Goal: Check status: Check status

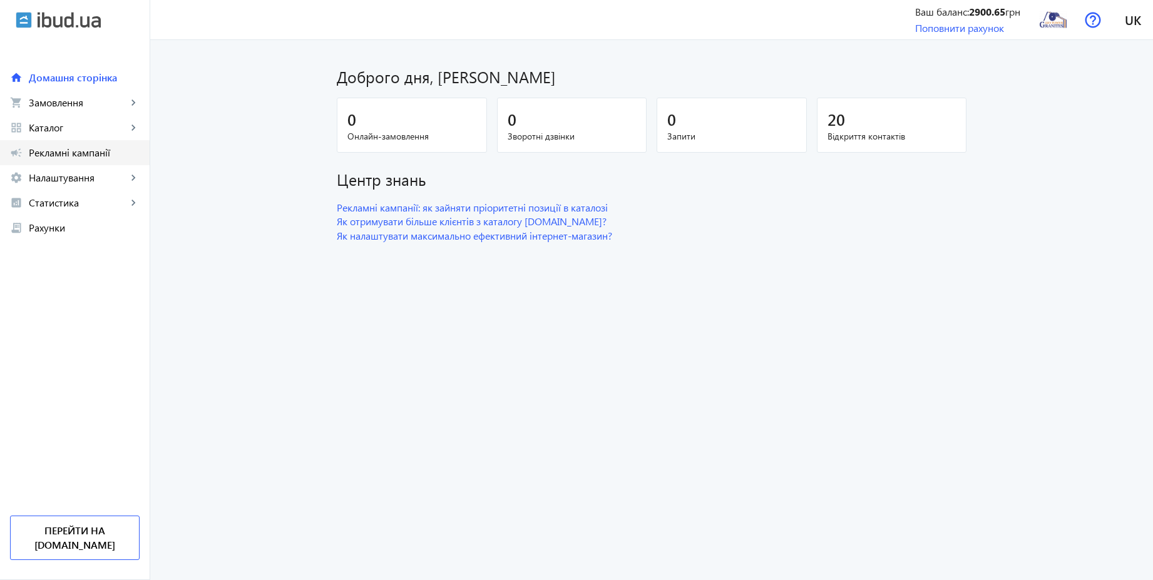
click at [83, 155] on span "Рекламні кампанії" at bounding box center [84, 152] width 111 height 13
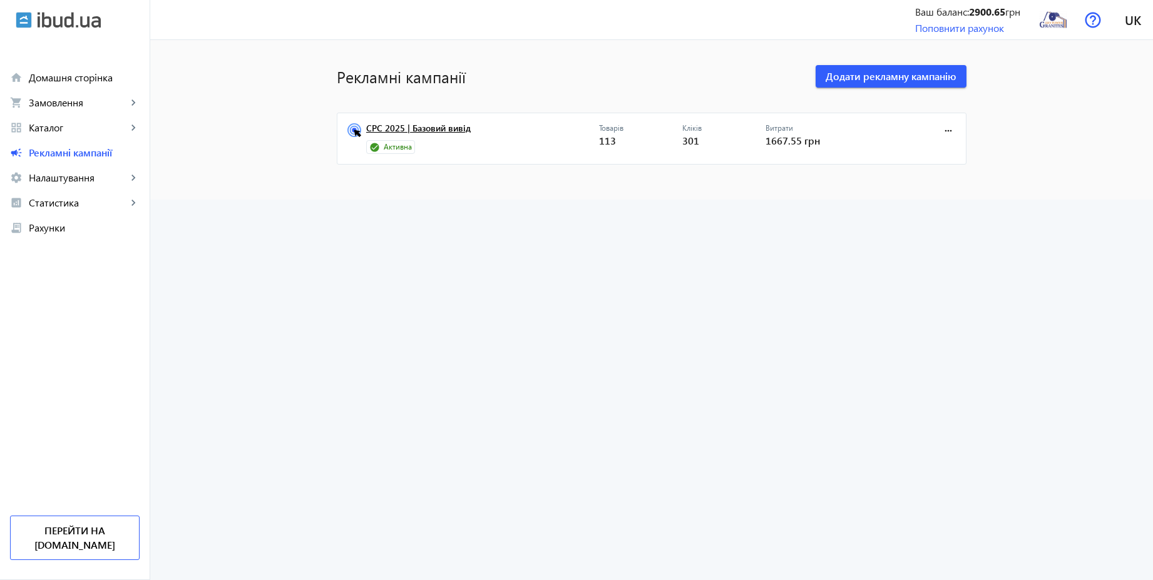
click at [452, 131] on link "CPC 2025 | Базовий вивід" at bounding box center [482, 132] width 233 height 18
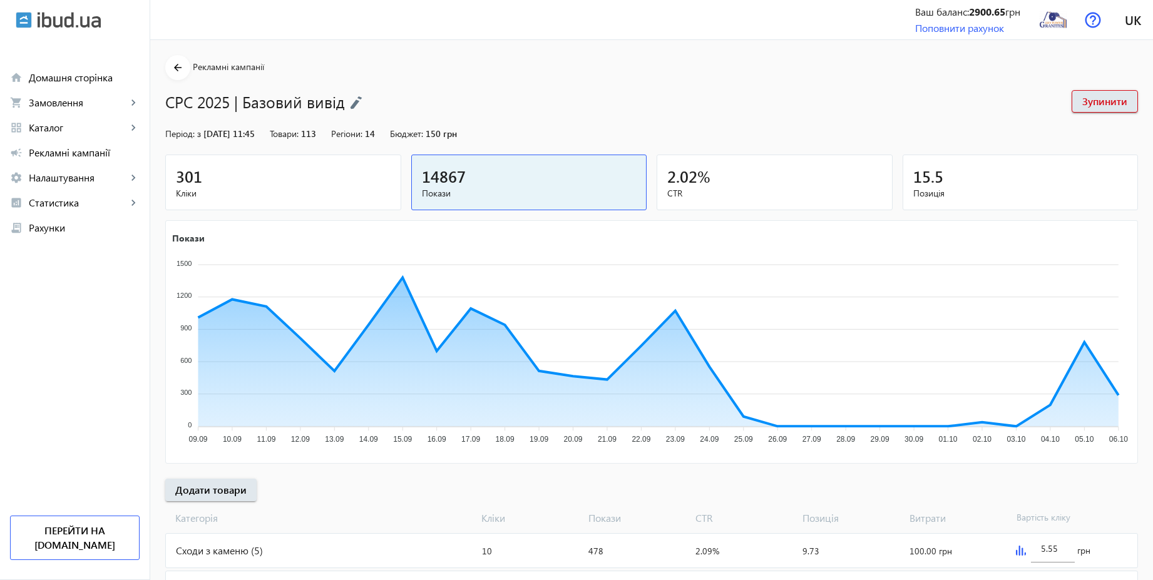
click at [287, 176] on div "301" at bounding box center [283, 176] width 215 height 22
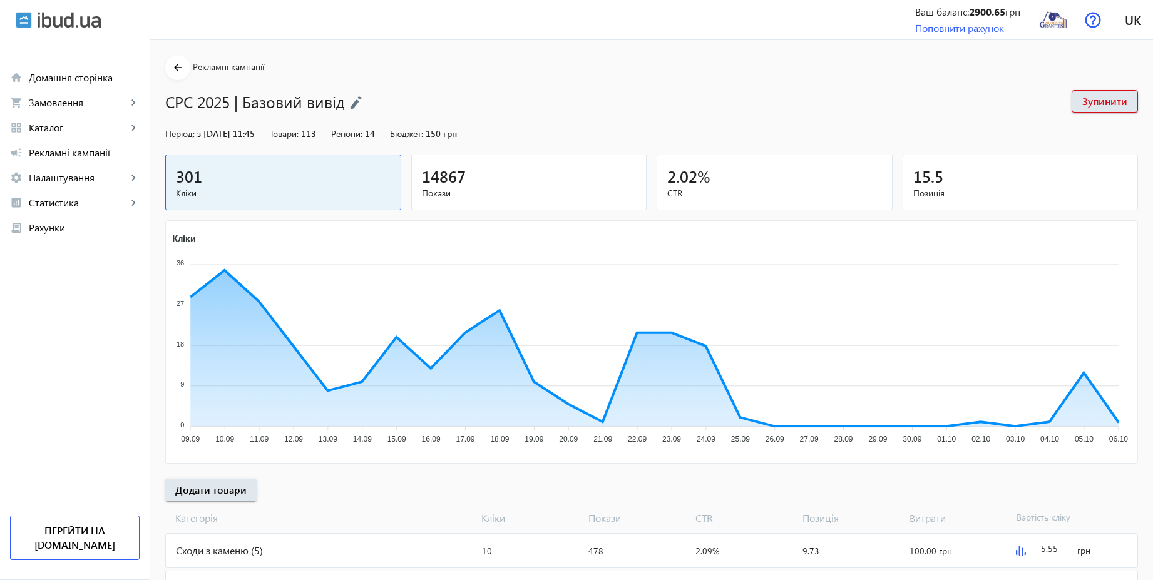
click at [432, 169] on span "14867" at bounding box center [444, 176] width 44 height 21
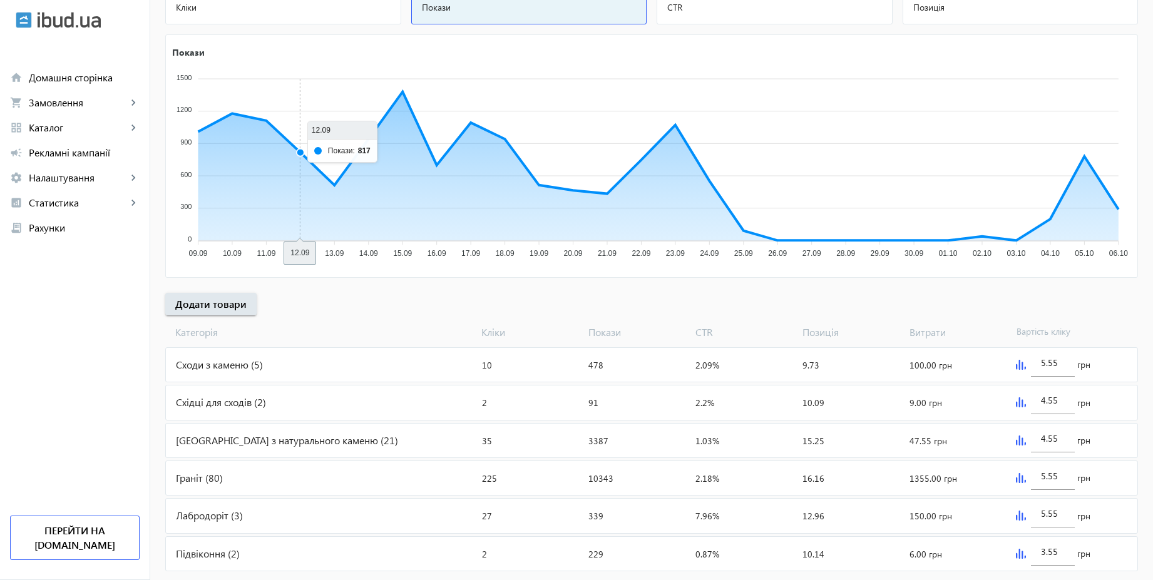
scroll to position [215, 0]
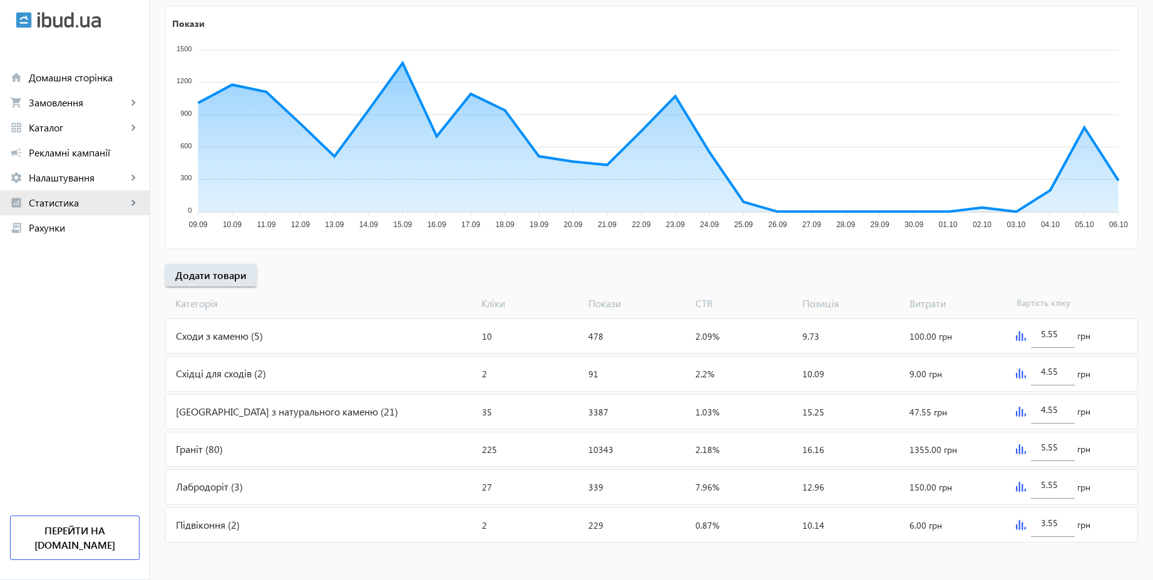
click at [61, 198] on span "Статистика" at bounding box center [78, 203] width 98 height 13
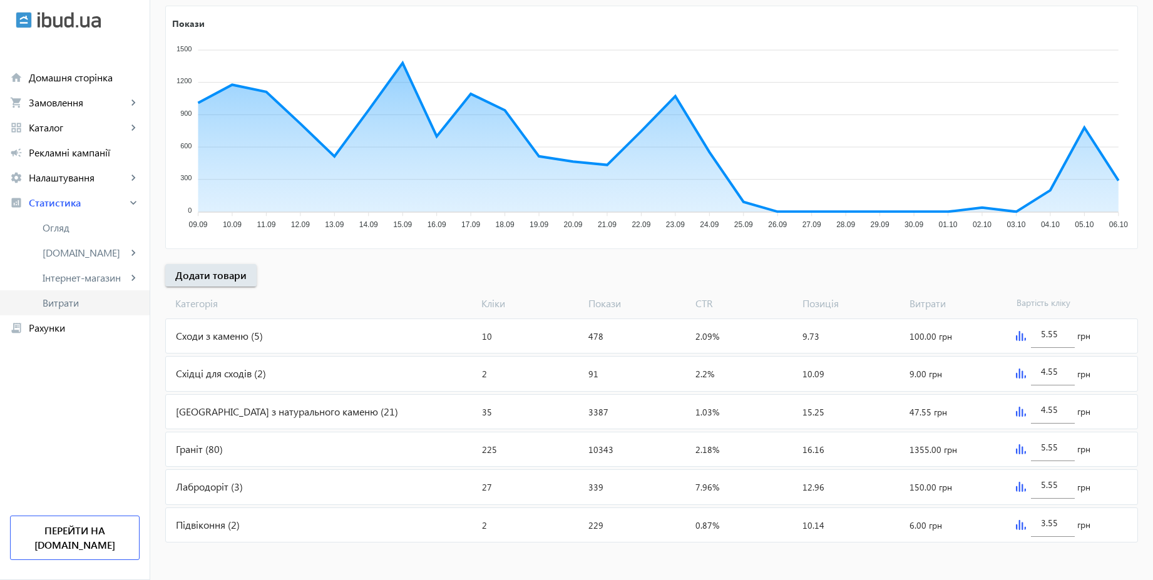
click at [62, 306] on span "Витрати" at bounding box center [91, 303] width 97 height 13
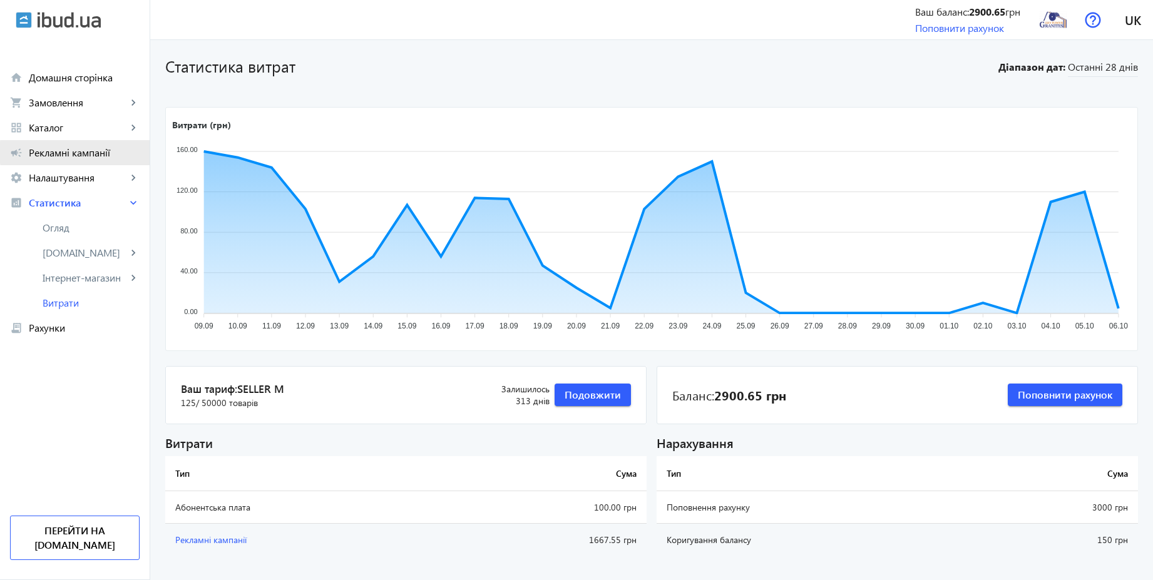
click at [92, 152] on span "Рекламні кампанії" at bounding box center [84, 152] width 111 height 13
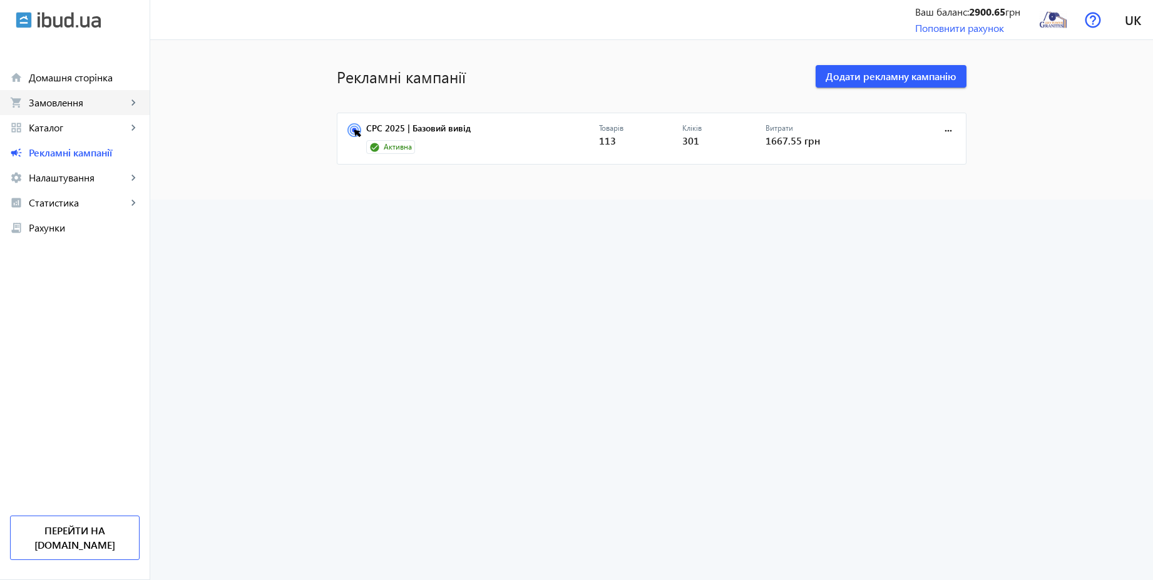
click at [76, 103] on span "Замовлення" at bounding box center [78, 102] width 98 height 13
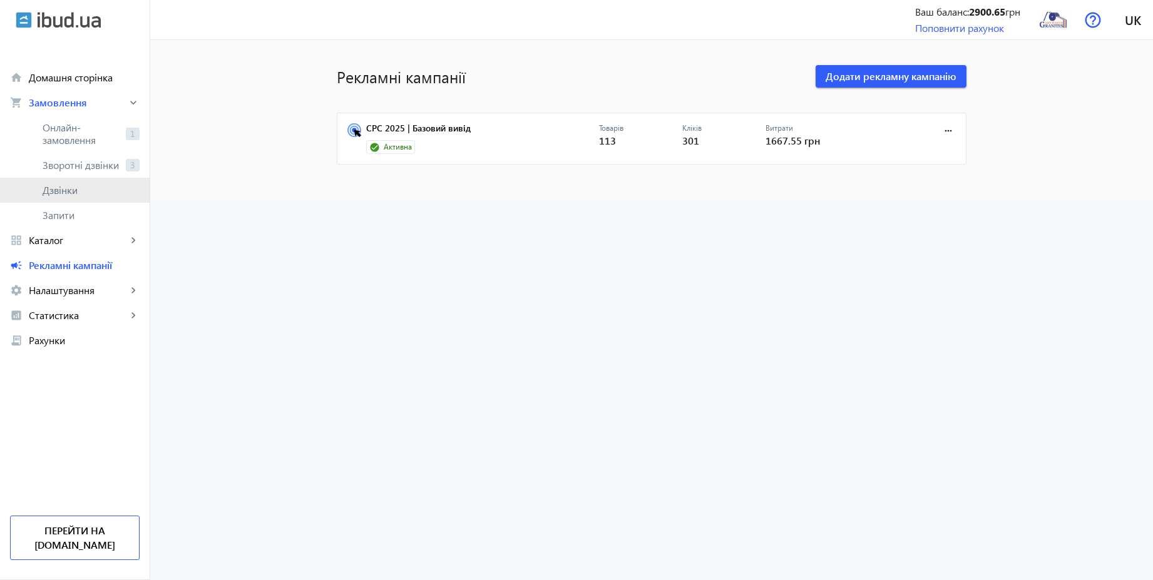
click at [61, 186] on span "Дзвінки" at bounding box center [91, 190] width 97 height 13
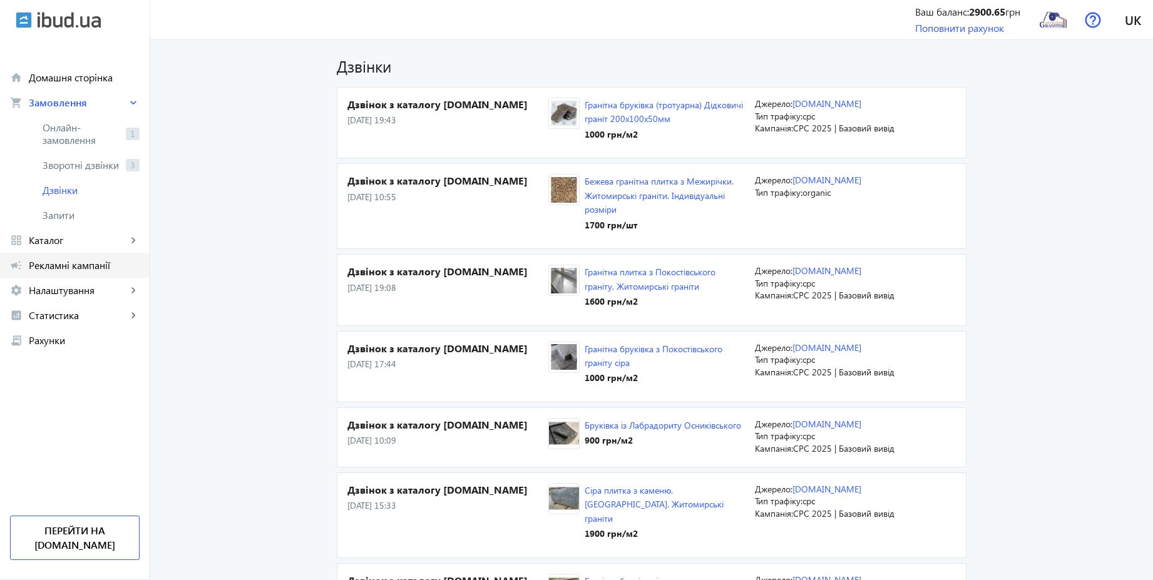
click at [81, 263] on span "Рекламні кампанії" at bounding box center [84, 265] width 111 height 13
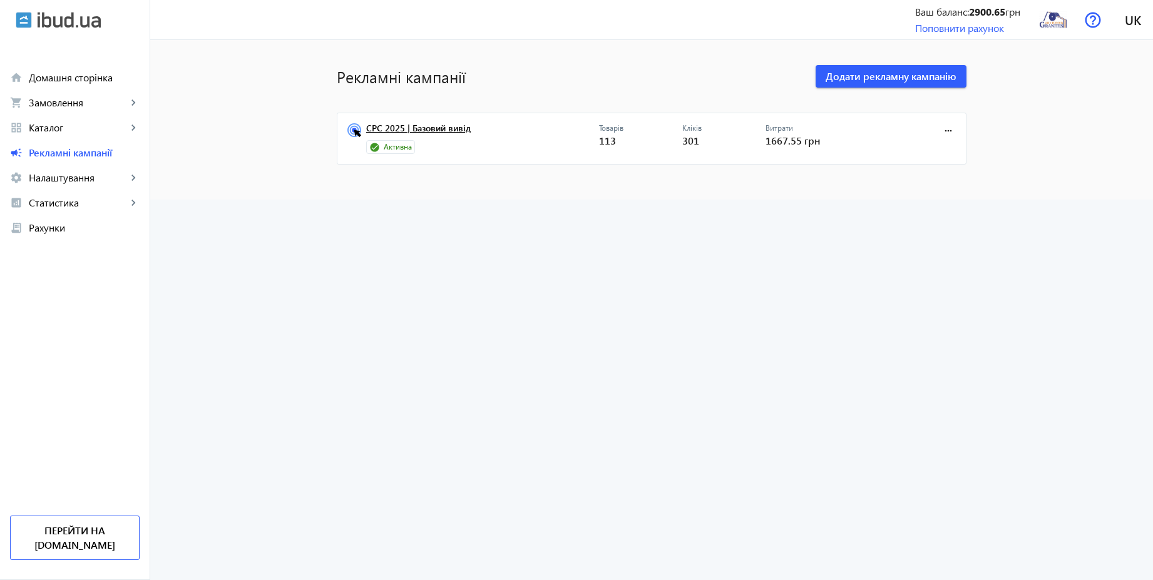
click at [434, 123] on link "CPC 2025 | Базовий вивід" at bounding box center [482, 132] width 233 height 18
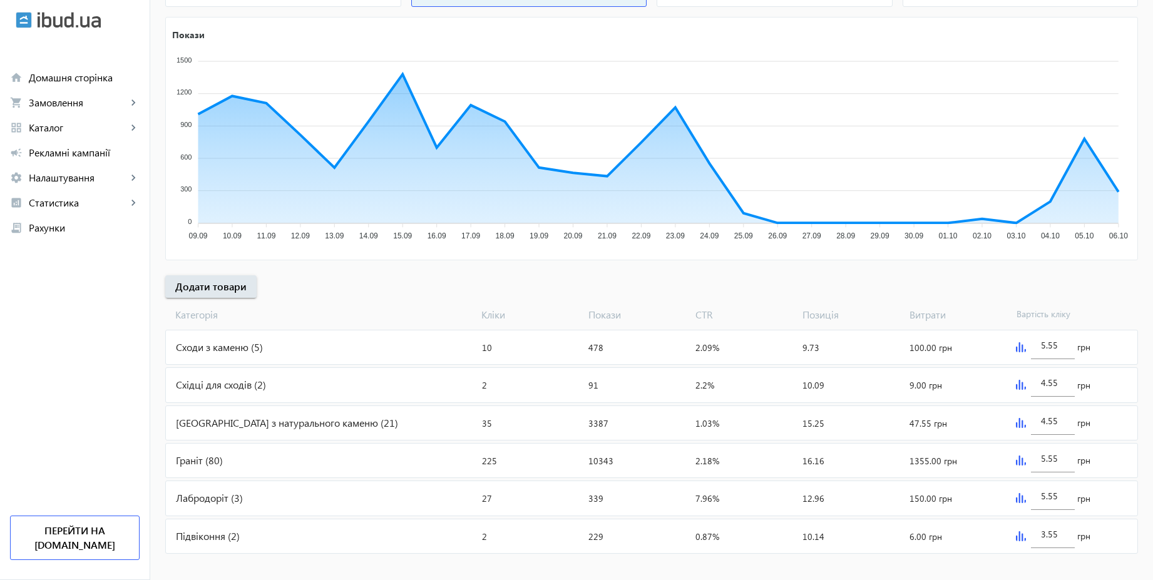
scroll to position [215, 0]
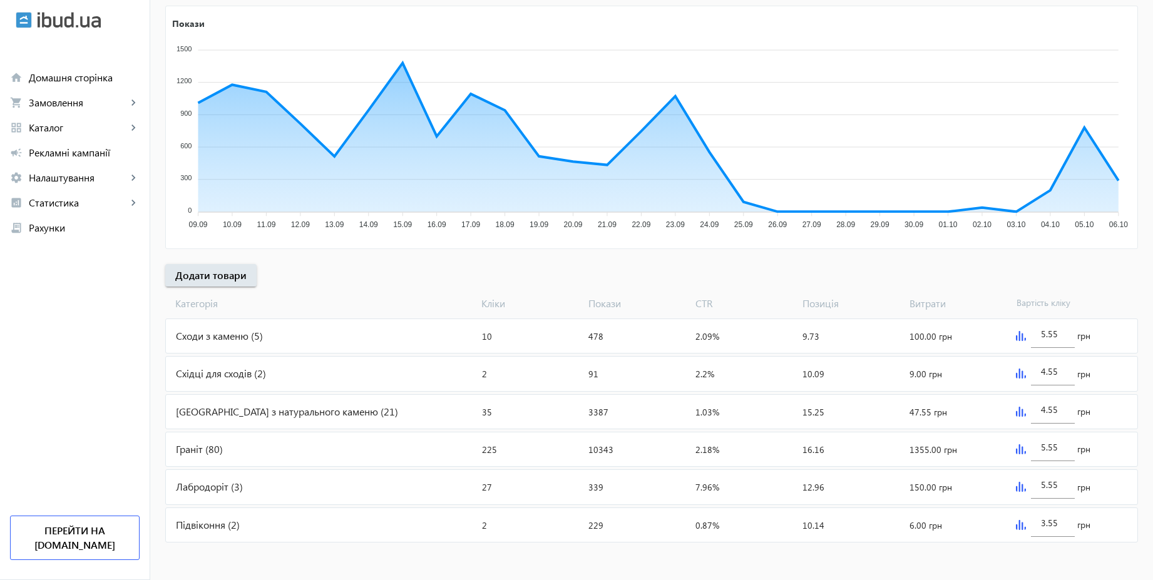
click at [1023, 334] on img at bounding box center [1021, 336] width 10 height 10
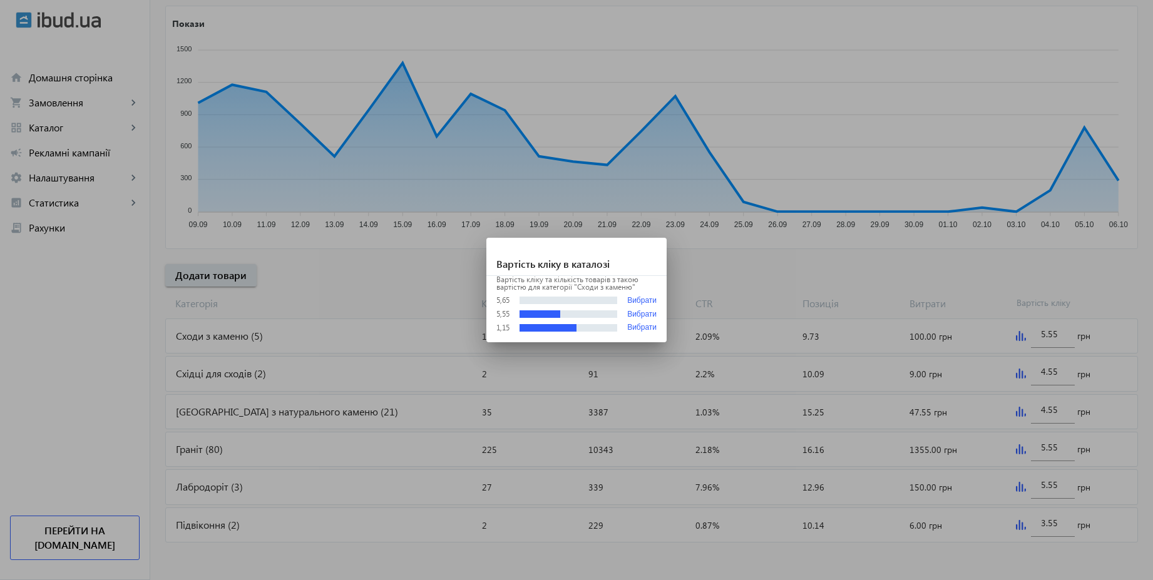
scroll to position [0, 0]
click at [996, 268] on div at bounding box center [576, 290] width 1153 height 580
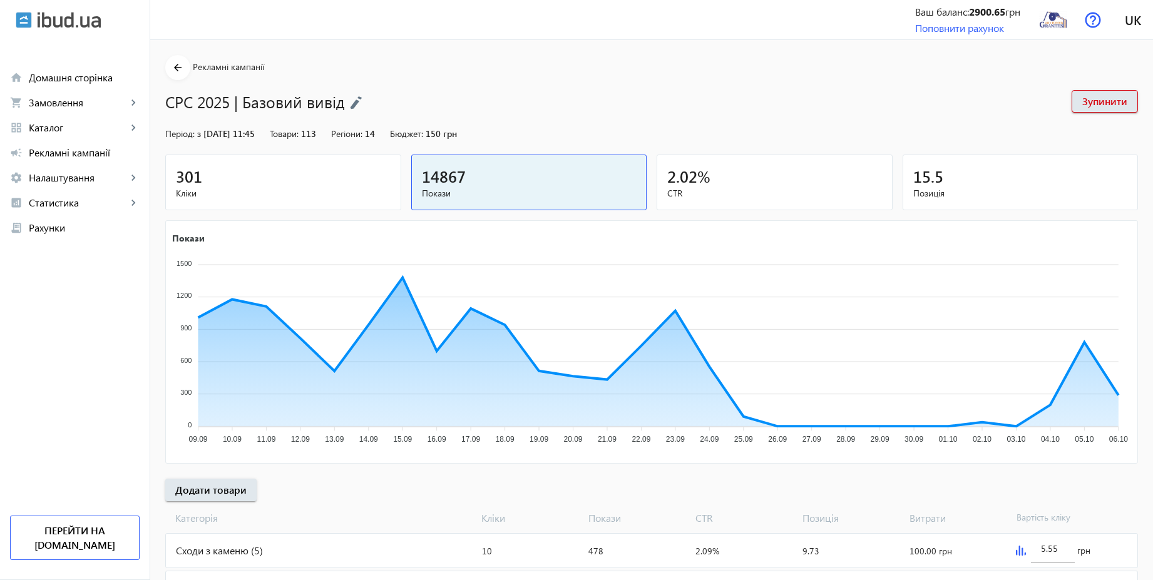
scroll to position [215, 0]
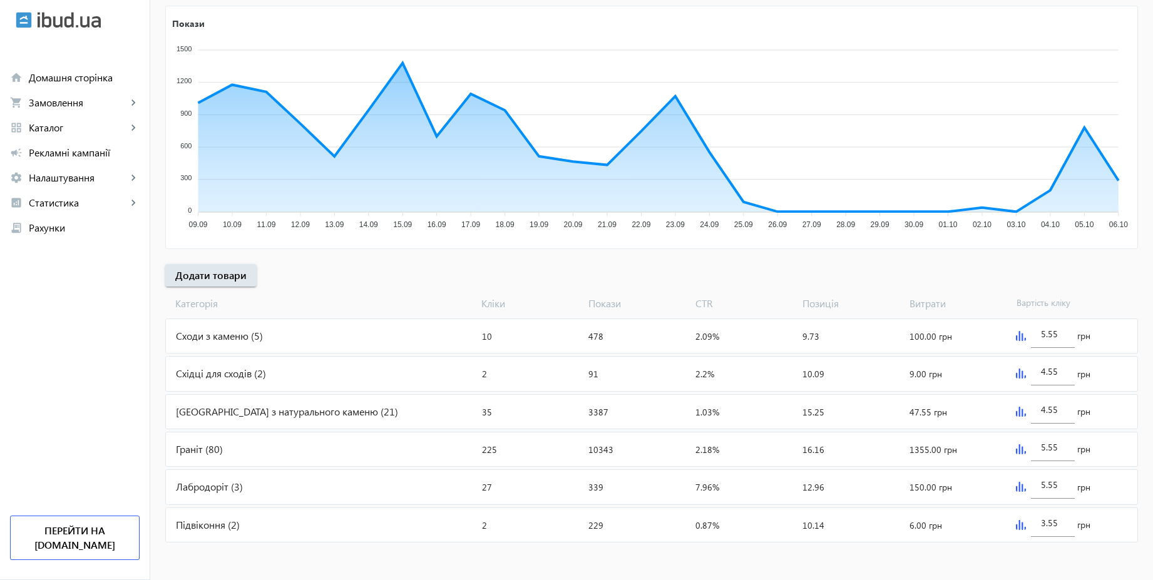
click at [343, 334] on div "Сходи з каменю (5)" at bounding box center [321, 336] width 311 height 34
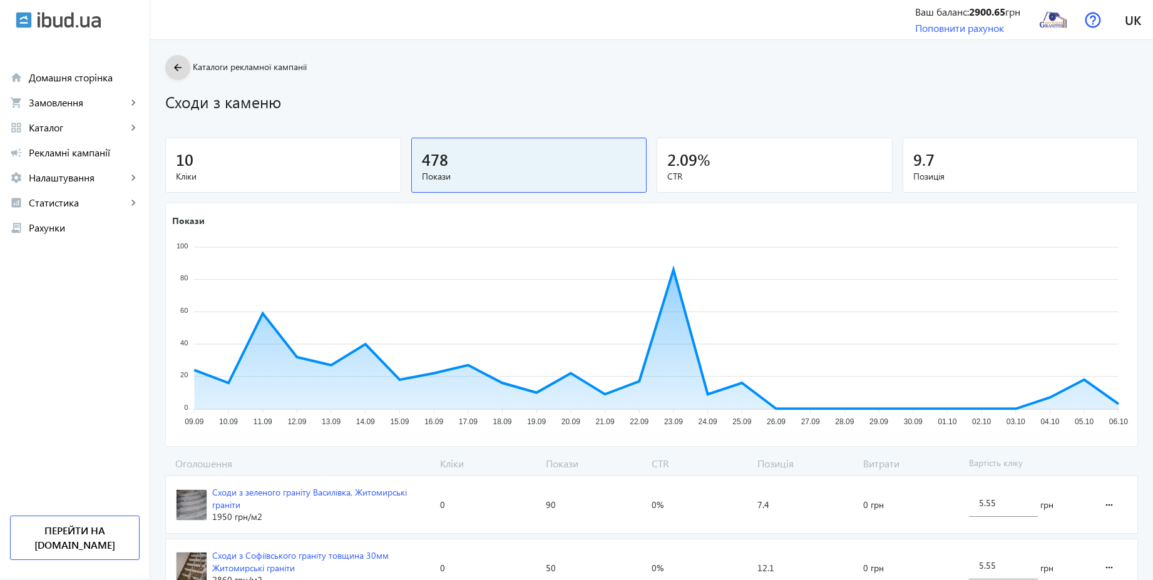
click at [170, 69] on mat-icon "arrow_back" at bounding box center [178, 68] width 16 height 16
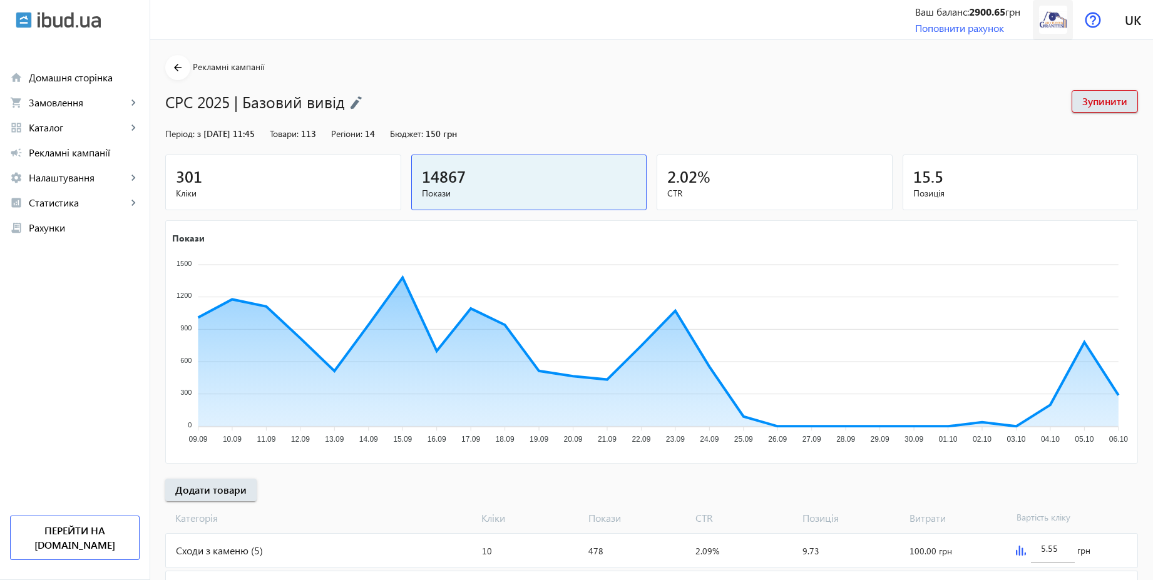
click at [1055, 24] on img at bounding box center [1053, 20] width 28 height 28
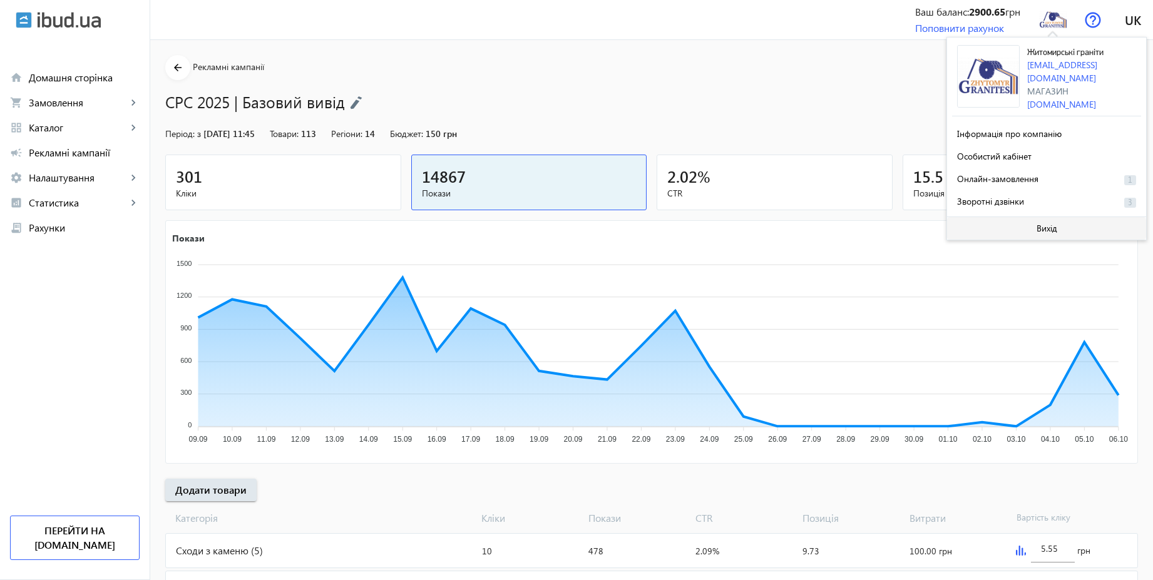
click at [1045, 223] on span "Вихід" at bounding box center [1046, 228] width 21 height 10
